Goal: Task Accomplishment & Management: Use online tool/utility

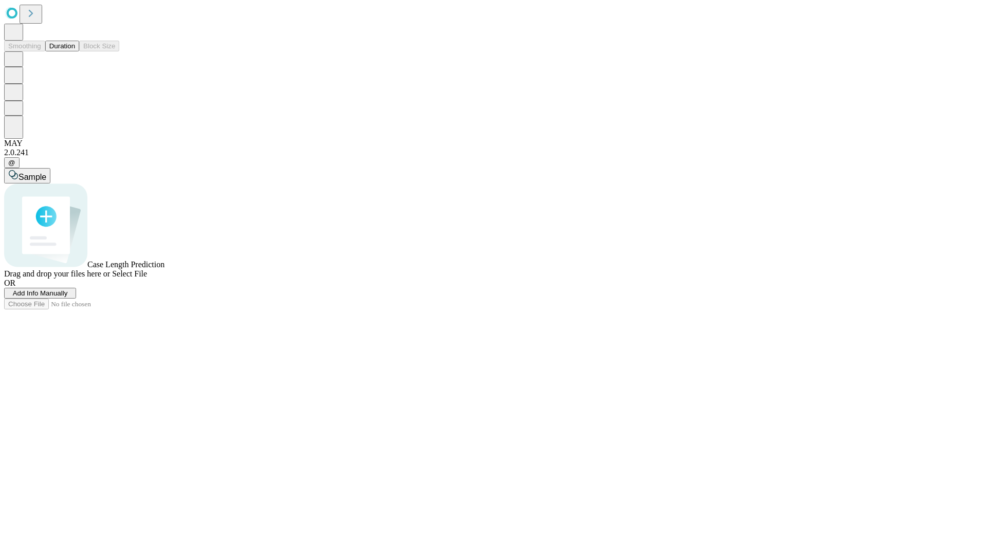
click at [75, 51] on button "Duration" at bounding box center [62, 46] width 34 height 11
click at [68, 297] on span "Add Info Manually" at bounding box center [40, 293] width 55 height 8
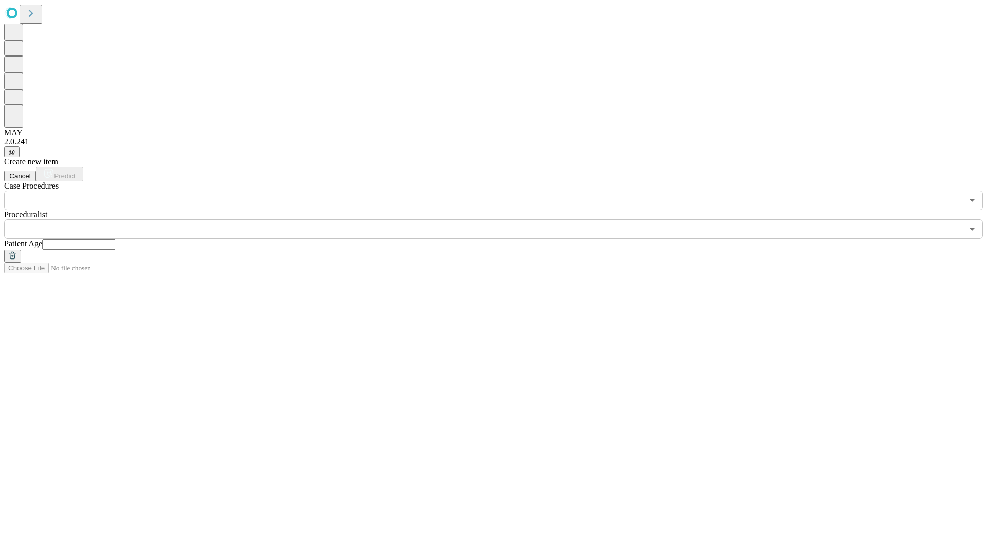
click at [115, 240] on input "text" at bounding box center [78, 245] width 73 height 10
